Goal: Task Accomplishment & Management: Use online tool/utility

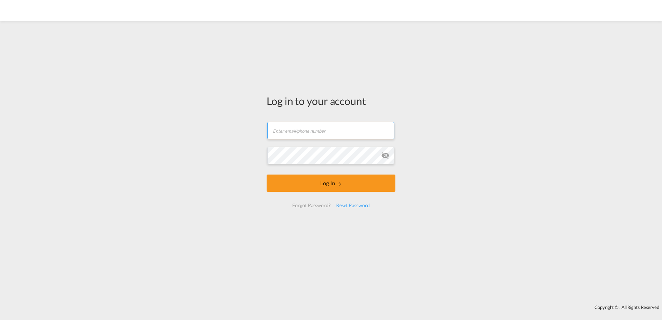
type input "[EMAIL_ADDRESS][PERSON_NAME][DOMAIN_NAME]"
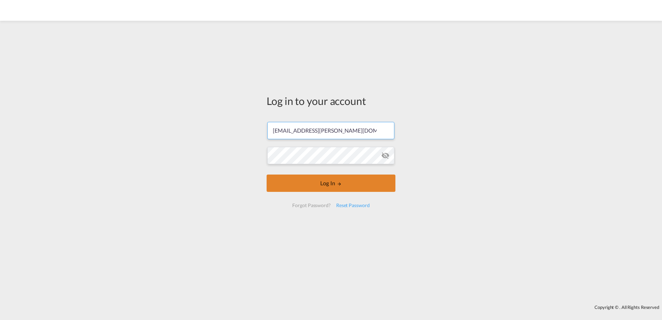
drag, startPoint x: 0, startPoint y: 0, endPoint x: 306, endPoint y: 190, distance: 360.5
click at [306, 190] on button "Log In" at bounding box center [330, 182] width 129 height 17
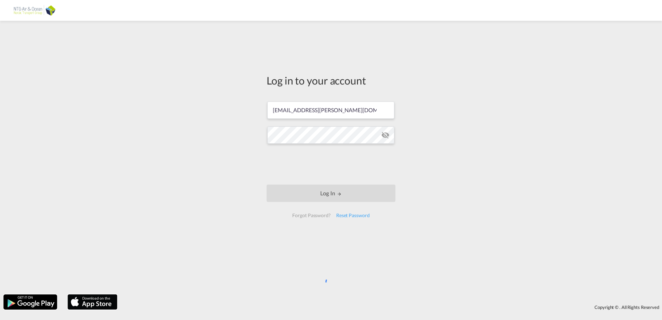
drag, startPoint x: 426, startPoint y: 155, endPoint x: 429, endPoint y: 150, distance: 5.6
click at [426, 155] on div "Log in to your account [PERSON_NAME][EMAIL_ADDRESS][PERSON_NAME][DOMAIN_NAME] L…" at bounding box center [331, 157] width 662 height 266
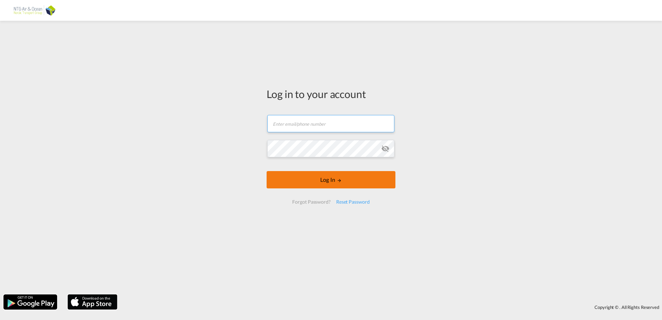
type input "[EMAIL_ADDRESS][PERSON_NAME][DOMAIN_NAME]"
click at [337, 179] on md-icon "LOGIN" at bounding box center [339, 180] width 5 height 5
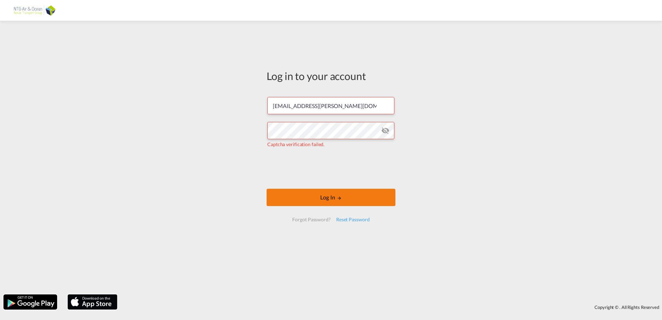
click at [329, 199] on button "Log In" at bounding box center [330, 197] width 129 height 17
